Goal: Information Seeking & Learning: Learn about a topic

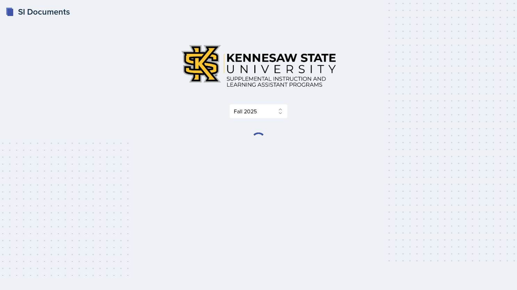
select select "2bed604d-1099-4043-b1bc-2365e8740244"
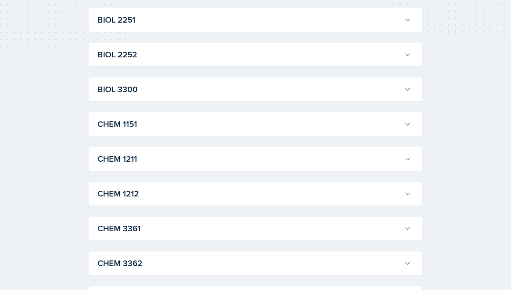
scroll to position [281, 0]
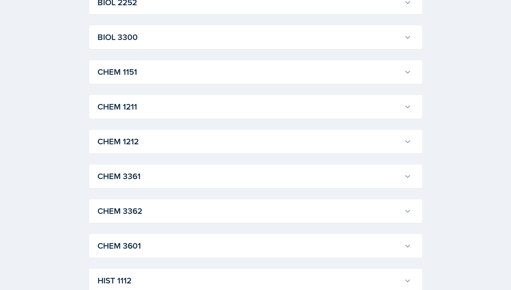
click at [182, 104] on h3 "CHEM 1211" at bounding box center [250, 106] width 304 height 12
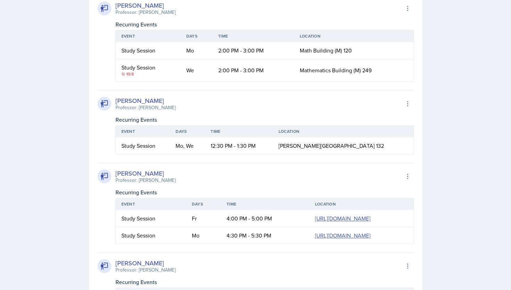
scroll to position [396, 0]
drag, startPoint x: 134, startPoint y: 76, endPoint x: 118, endPoint y: 73, distance: 16.3
click at [118, 73] on td "Study Session 10/8" at bounding box center [148, 70] width 65 height 22
click at [228, 90] on div "[PERSON_NAME] Professor: [PERSON_NAME] Export to Google Calendar Recurring Even…" at bounding box center [256, 122] width 317 height 64
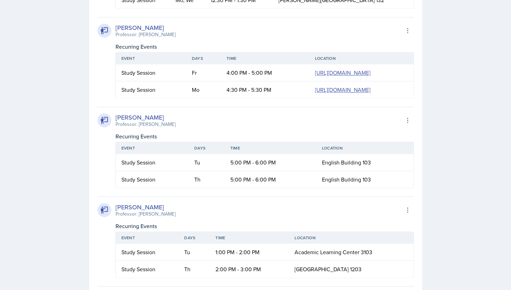
scroll to position [594, 0]
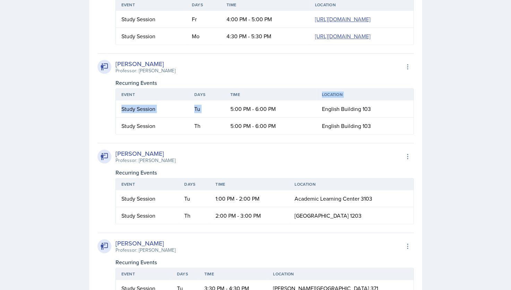
drag, startPoint x: 225, startPoint y: 158, endPoint x: 302, endPoint y: 152, distance: 77.6
click at [302, 134] on table "Event Days Time Location Study Session Tu 5:00 PM - 6:00 PM English Building 10…" at bounding box center [265, 111] width 299 height 46
click at [237, 117] on td "5:00 PM - 6:00 PM" at bounding box center [271, 108] width 92 height 17
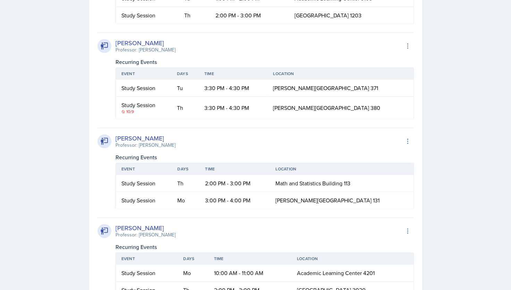
scroll to position [794, 0]
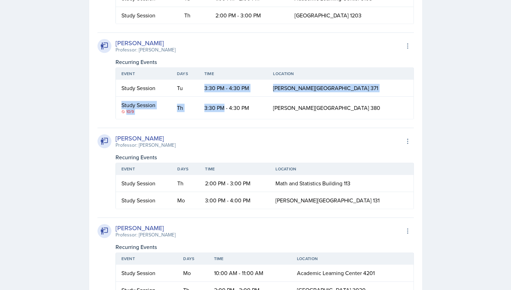
drag, startPoint x: 207, startPoint y: 142, endPoint x: 248, endPoint y: 153, distance: 42.9
click at [248, 119] on table "Event Days Time Location Study Session Tu 3:30 PM - 4:30 PM [PERSON_NAME][GEOGR…" at bounding box center [265, 93] width 299 height 52
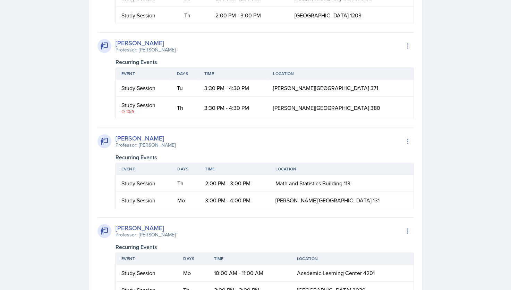
drag, startPoint x: 248, startPoint y: 153, endPoint x: 243, endPoint y: 181, distance: 28.2
click at [243, 181] on div "[PERSON_NAME] Professor: [PERSON_NAME] Export to Google Calendar Recurring Even…" at bounding box center [256, 199] width 317 height 1201
click at [125, 115] on div "10/9" at bounding box center [144, 111] width 44 height 6
click at [124, 113] on icon at bounding box center [123, 111] width 3 height 3
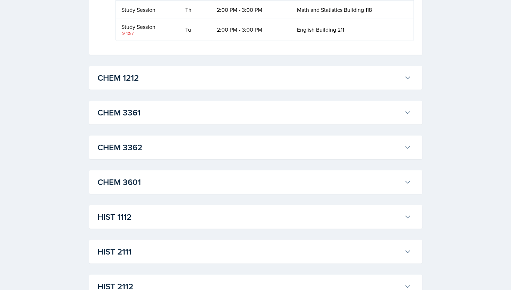
scroll to position [1565, 0]
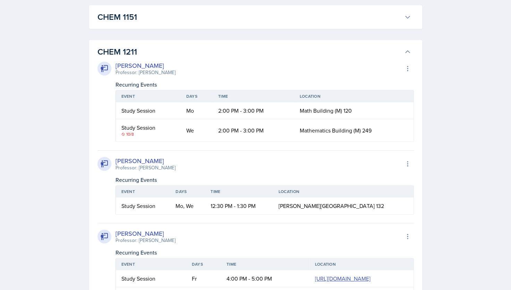
scroll to position [361, 0]
